Goal: Task Accomplishment & Management: Use online tool/utility

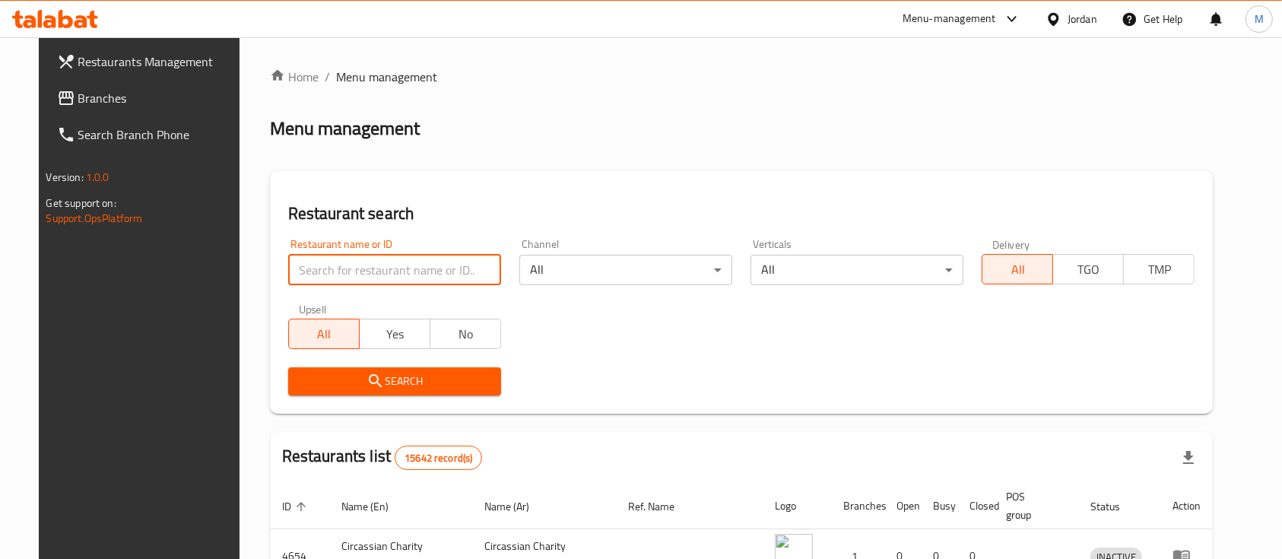
click at [363, 278] on input "search" at bounding box center [394, 270] width 213 height 30
type input "Durra Markets"
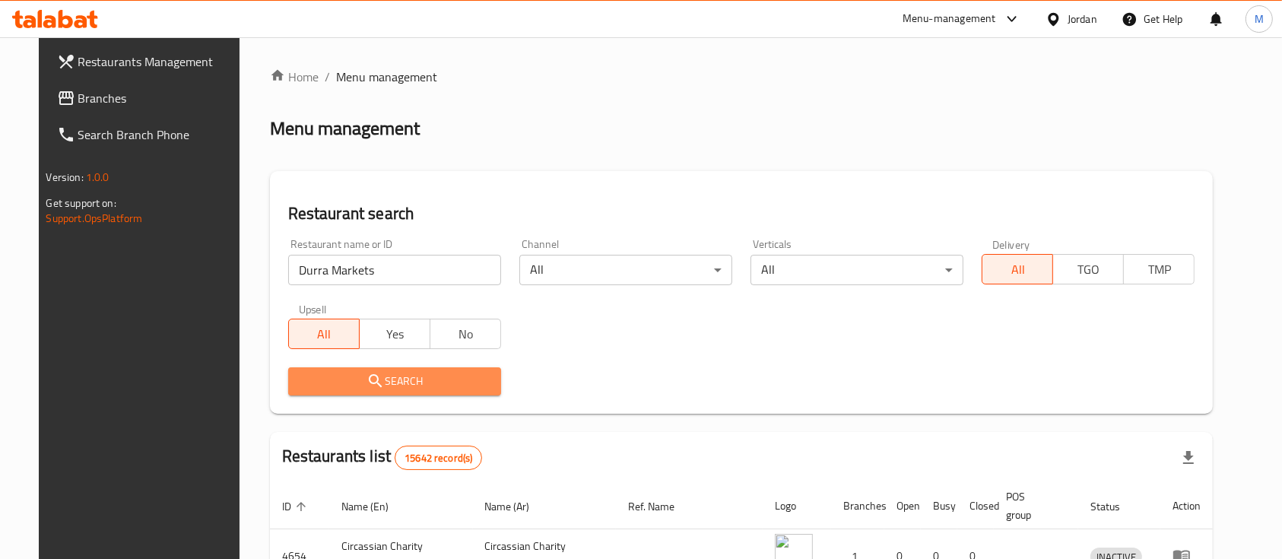
click at [443, 374] on span "Search" at bounding box center [394, 381] width 189 height 19
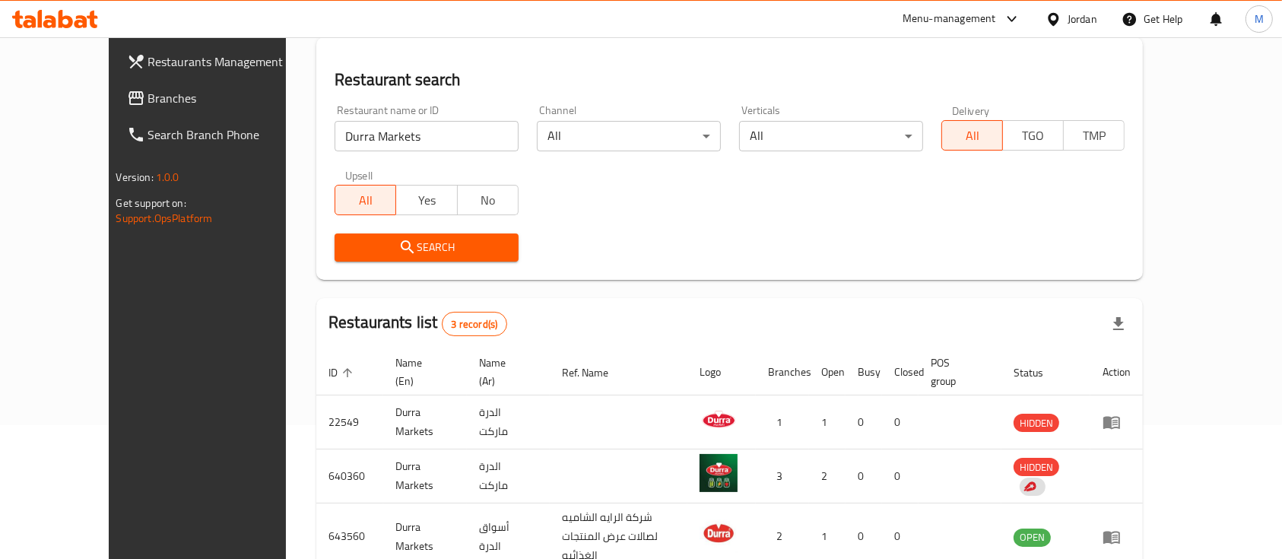
scroll to position [195, 0]
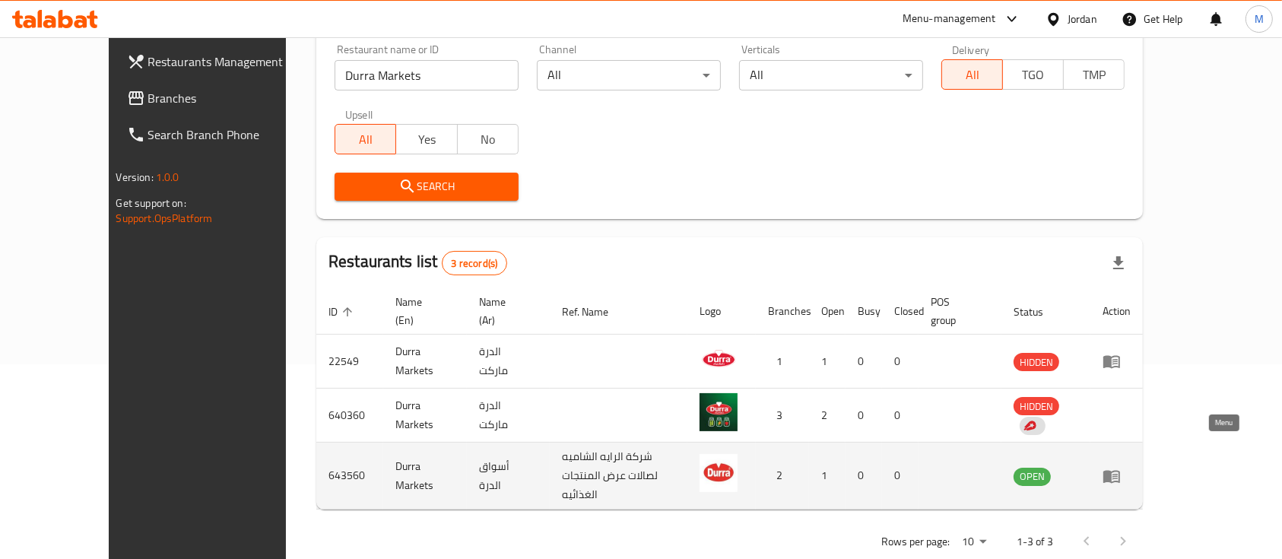
click at [1120, 470] on icon "enhanced table" at bounding box center [1111, 476] width 17 height 13
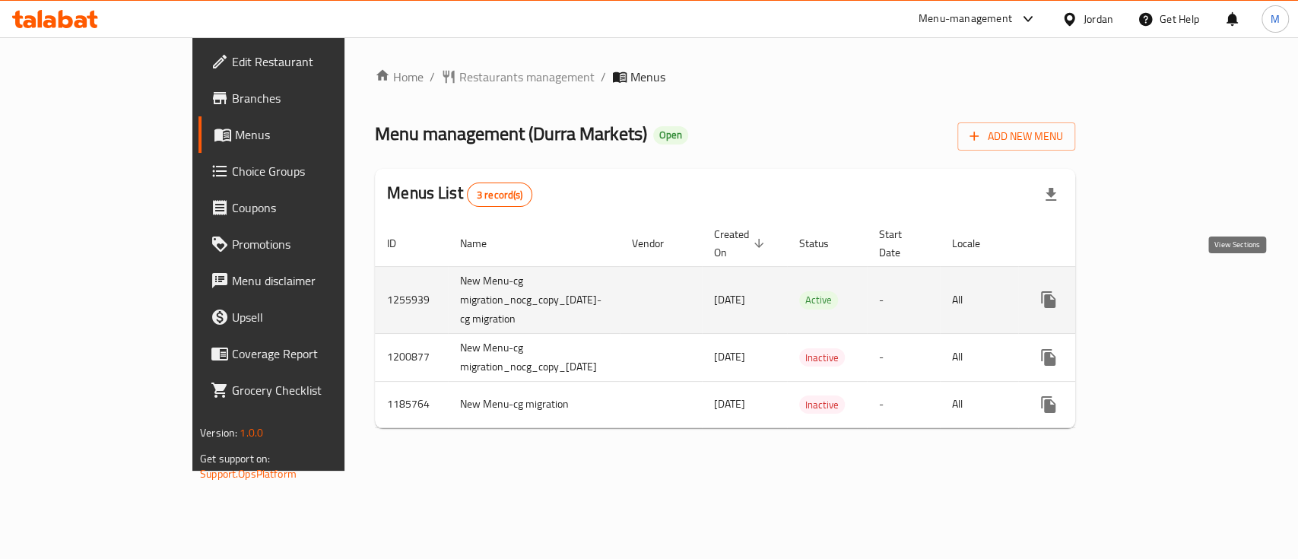
click at [1167, 290] on icon "enhanced table" at bounding box center [1158, 299] width 18 height 18
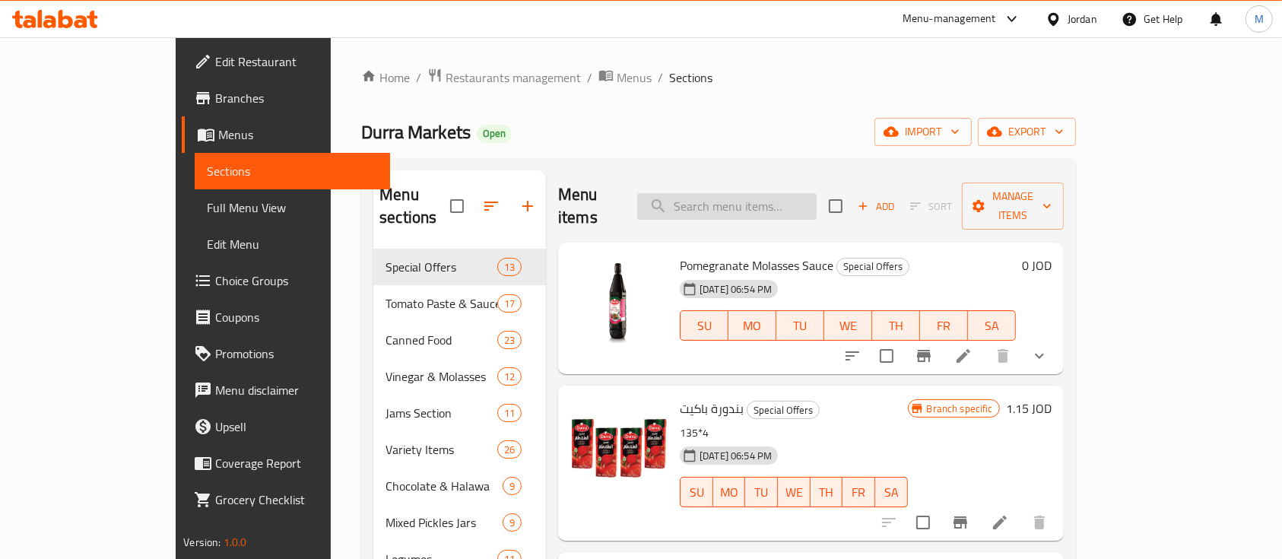
click at [757, 198] on input "search" at bounding box center [726, 206] width 179 height 27
type input "."
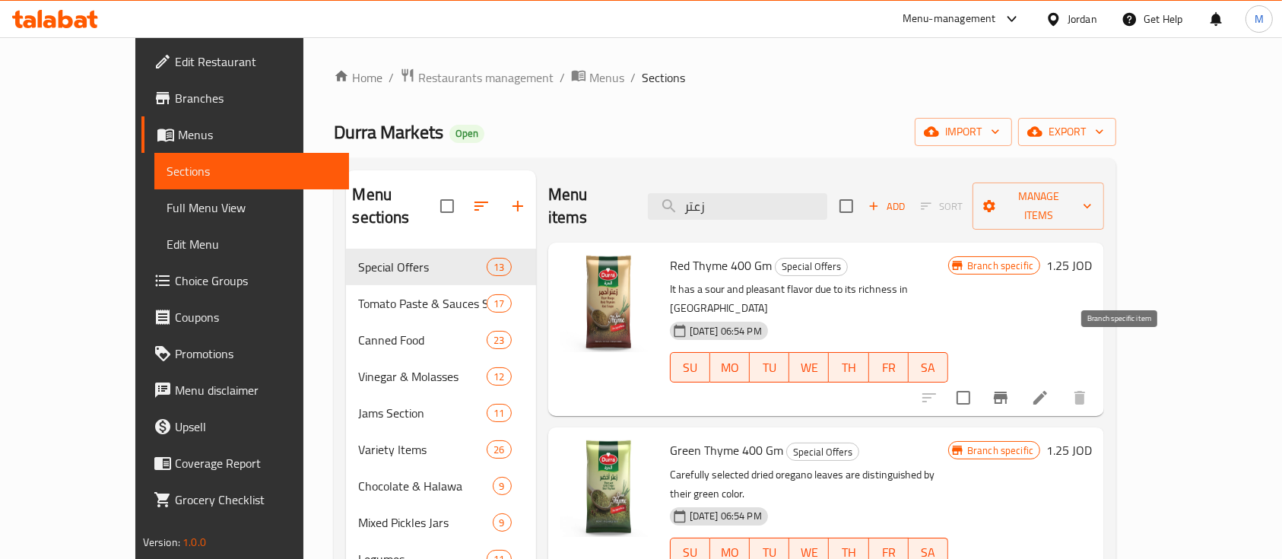
type input "زعتر"
click at [1007, 392] on icon "Branch-specific-item" at bounding box center [1001, 398] width 14 height 12
